Goal: Task Accomplishment & Management: Manage account settings

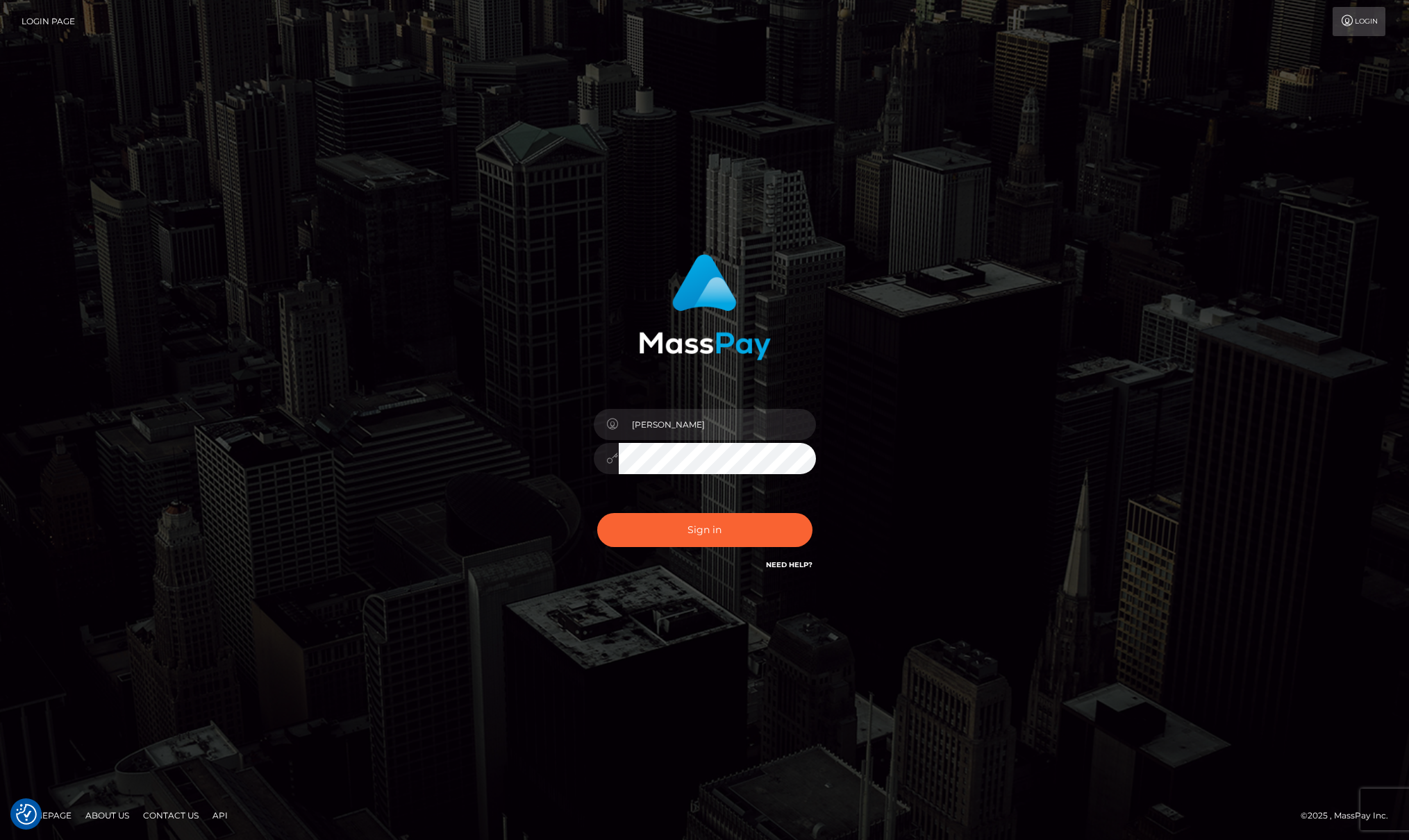
click at [718, 539] on button "Sign in" at bounding box center [704, 530] width 215 height 34
checkbox input "true"
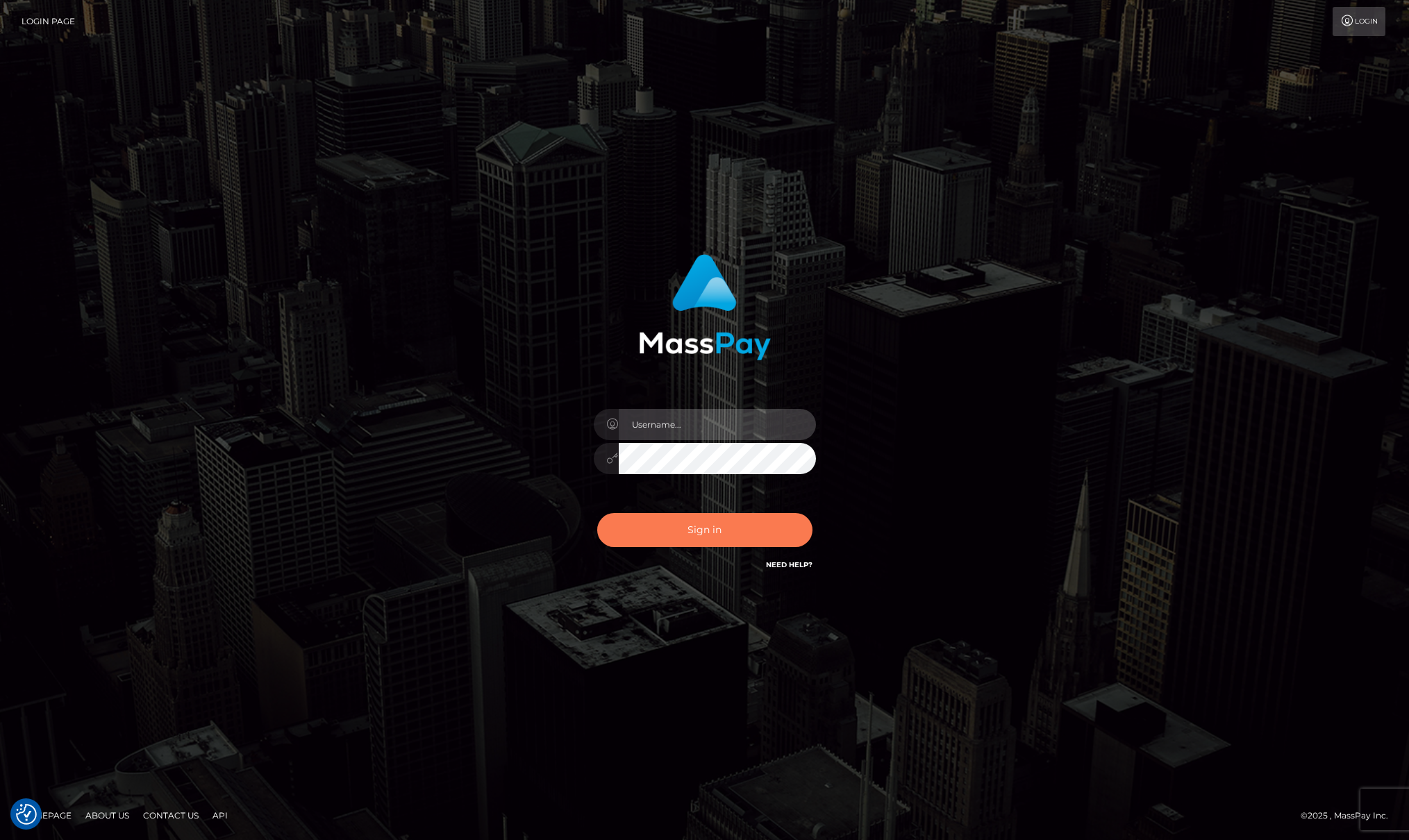
type input "Josue perales"
click at [702, 536] on button "Sign in" at bounding box center [704, 530] width 215 height 34
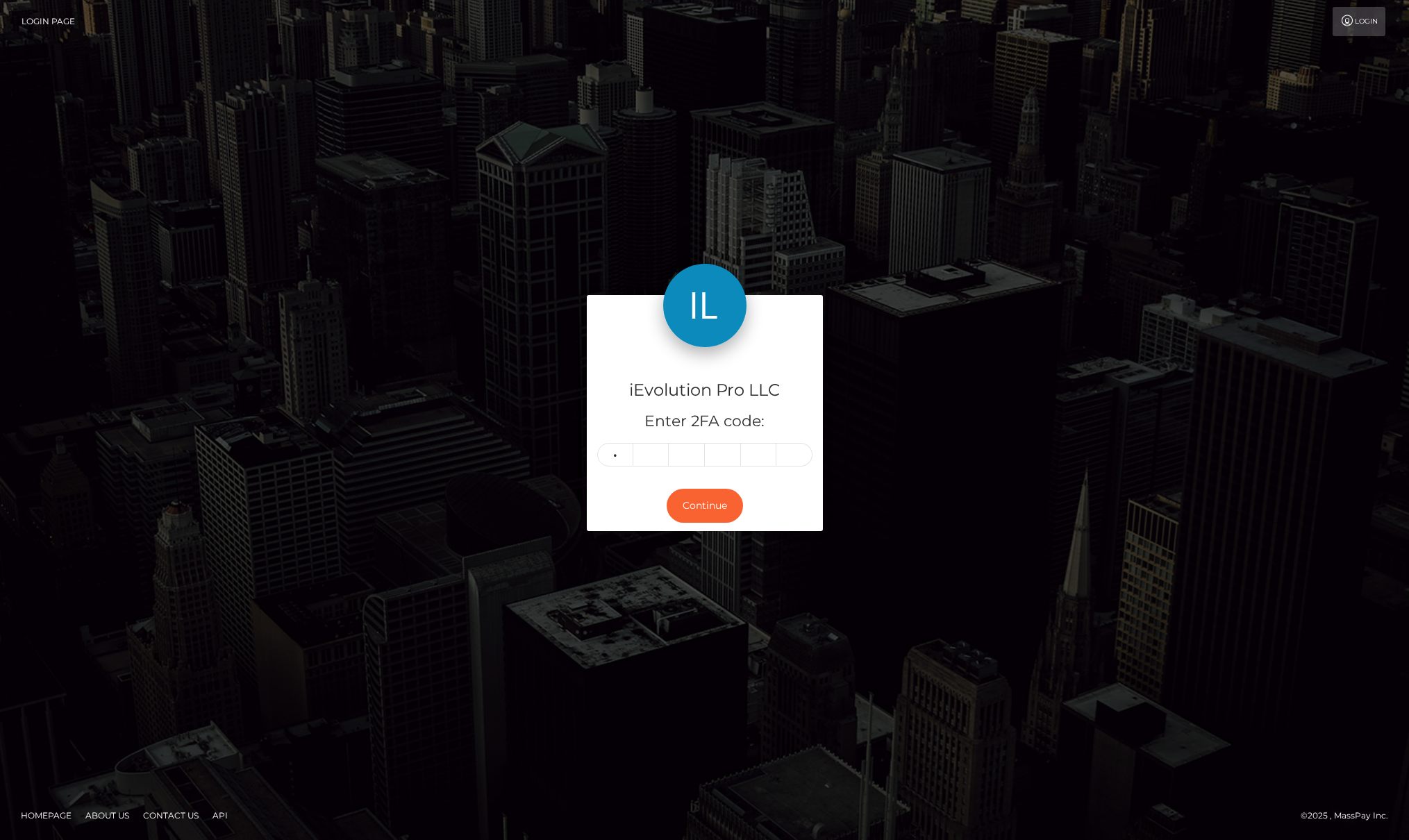
type input "3"
type input "7"
type input "4"
type input "9"
type input "4"
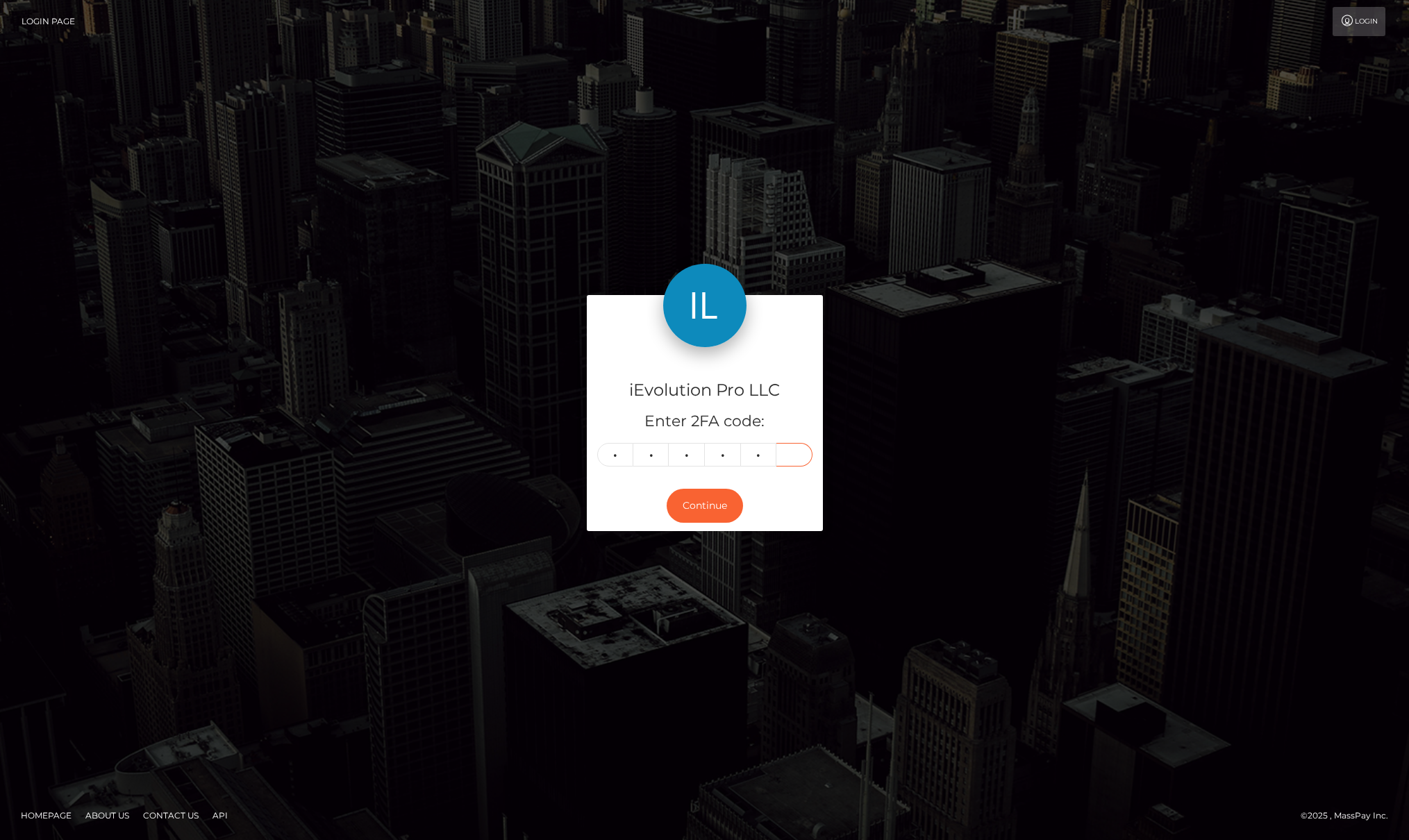
type input "1"
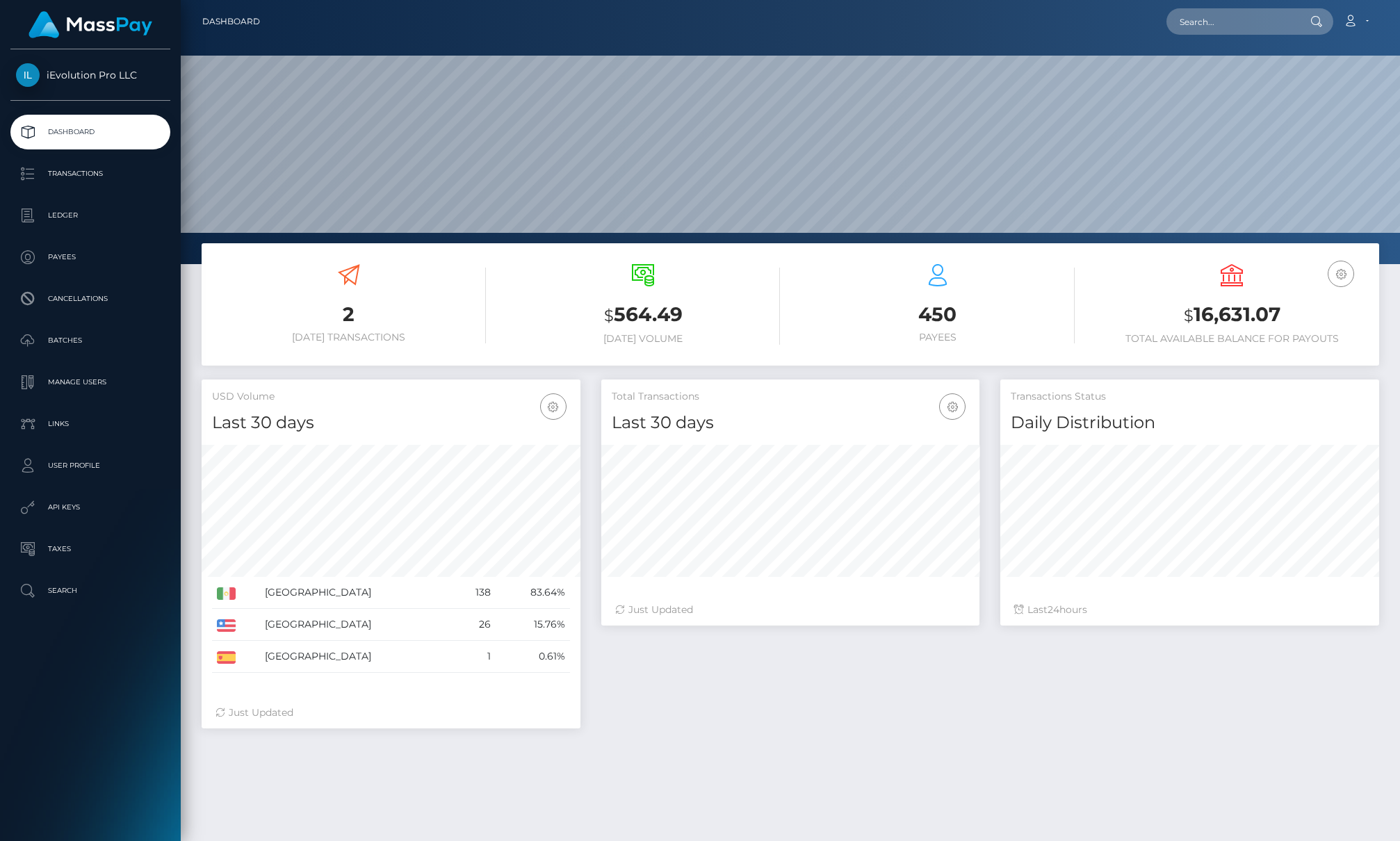
scroll to position [247, 378]
